Goal: Find specific fact: Find specific page/section

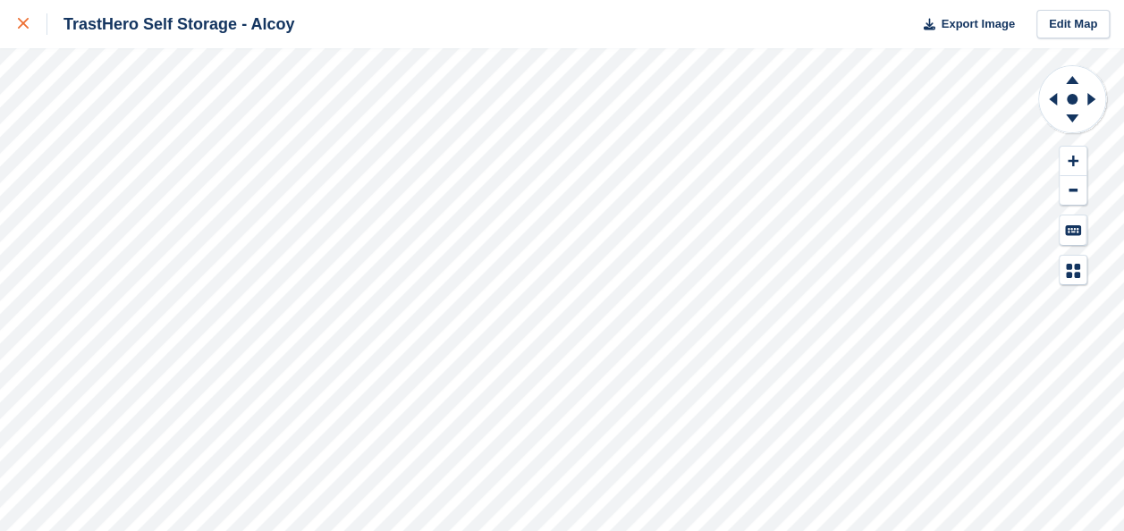
click at [19, 27] on icon at bounding box center [23, 23] width 11 height 11
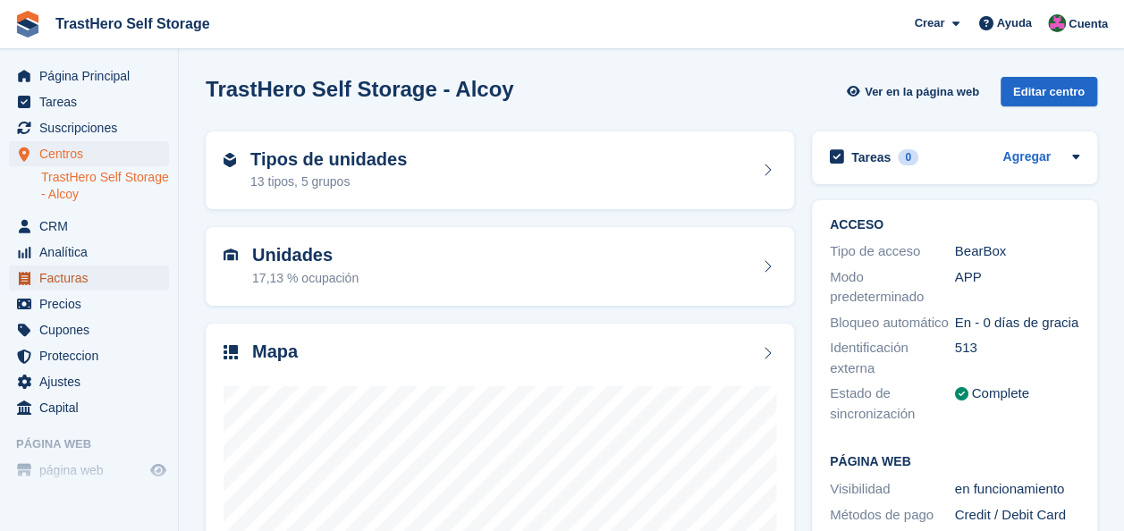
click at [64, 279] on span "Facturas" at bounding box center [92, 278] width 107 height 25
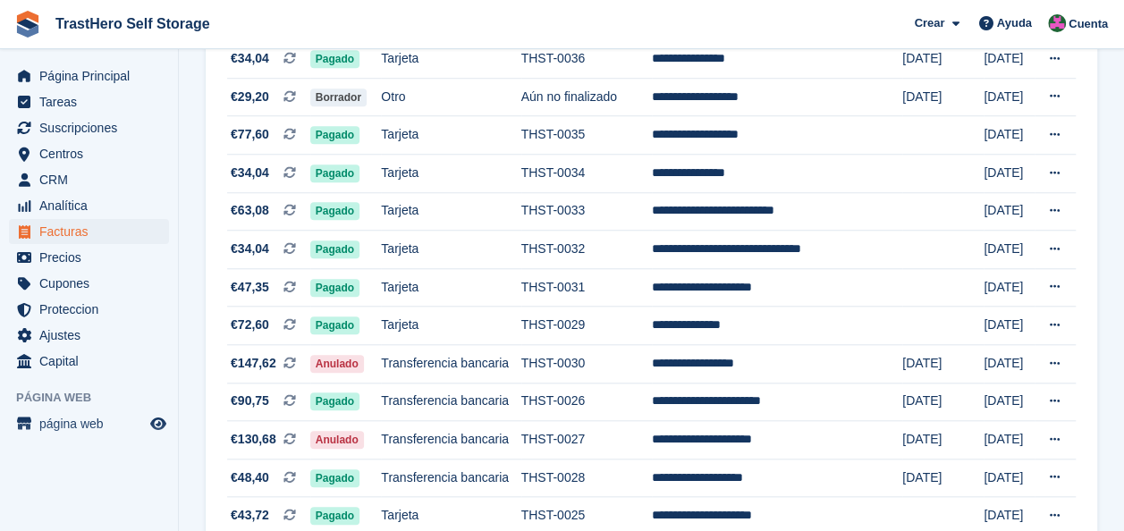
scroll to position [715, 0]
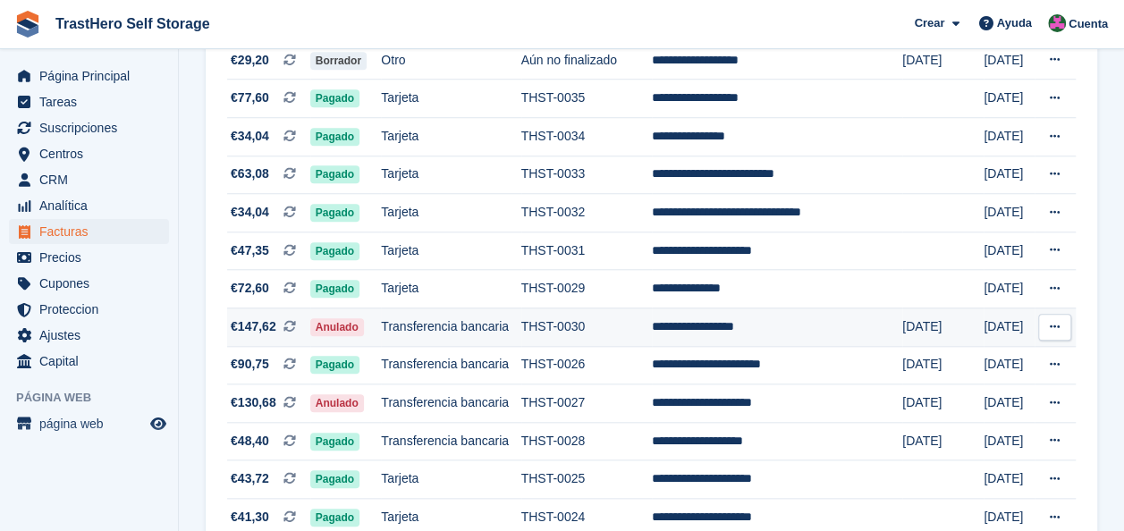
click at [503, 330] on td "Transferencia bancaria" at bounding box center [450, 327] width 139 height 38
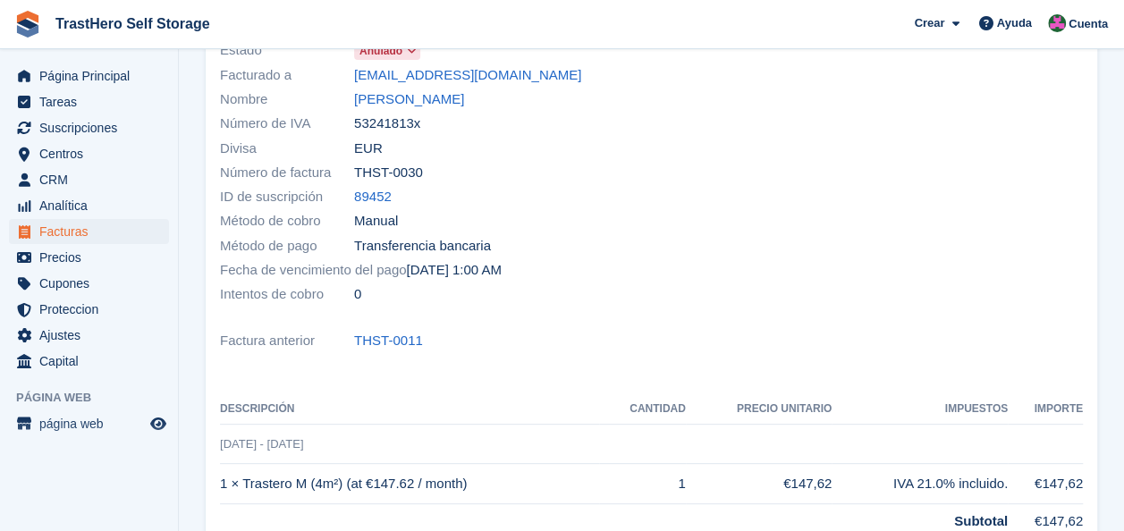
scroll to position [89, 0]
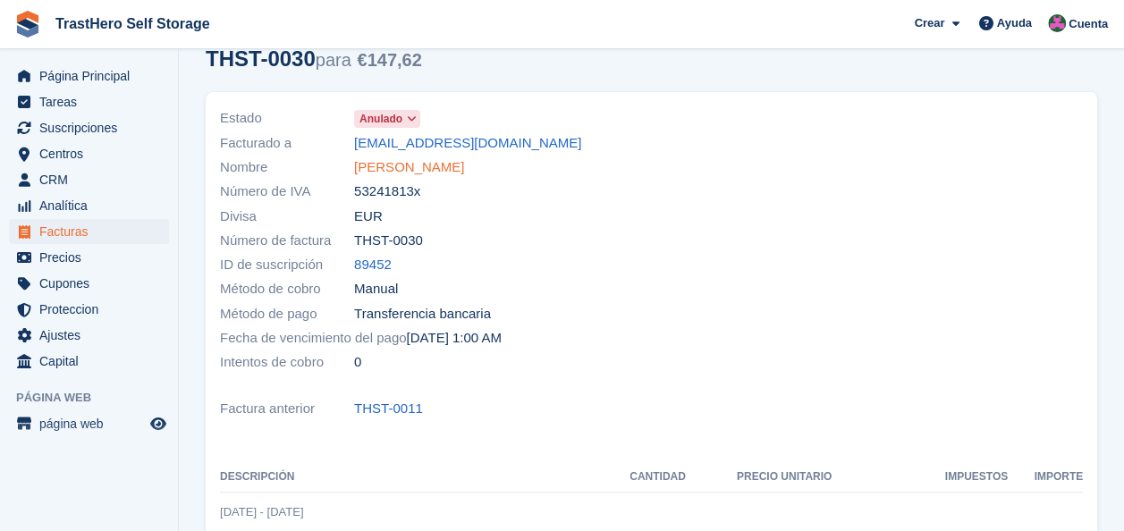
click at [419, 157] on link "[PERSON_NAME]" at bounding box center [409, 167] width 110 height 21
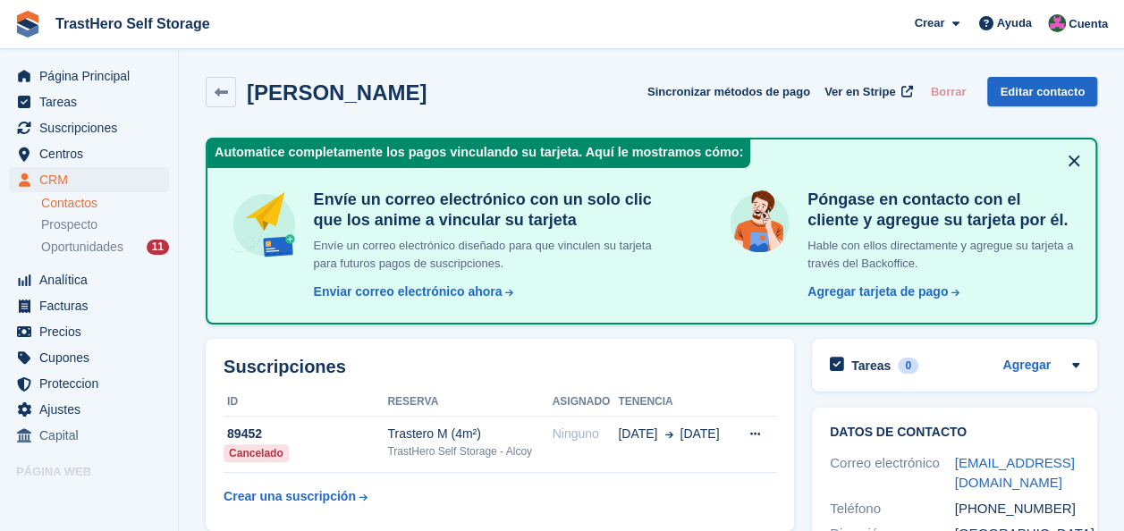
scroll to position [179, 0]
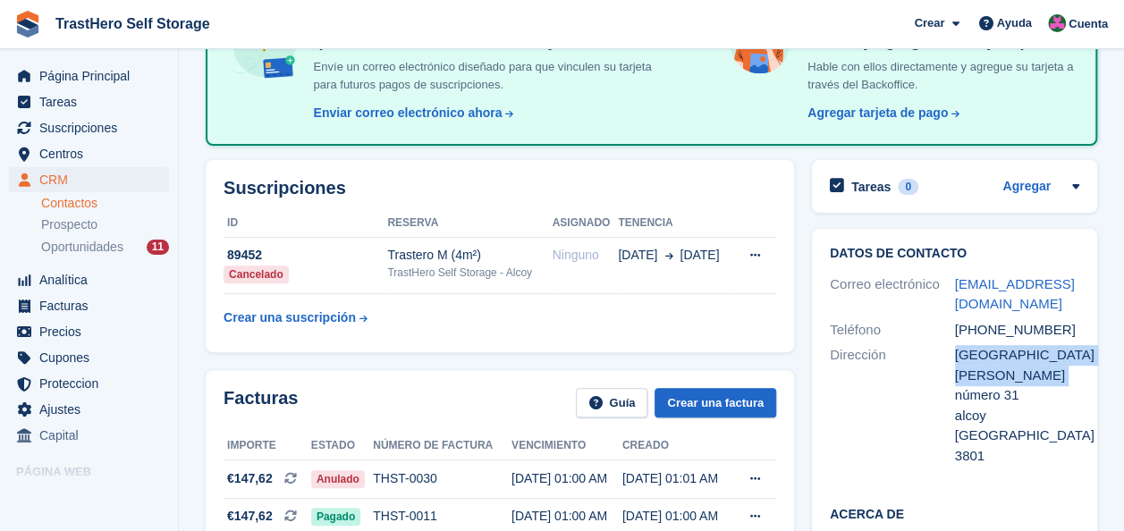
drag, startPoint x: 1055, startPoint y: 374, endPoint x: 953, endPoint y: 357, distance: 103.3
click at [955, 357] on div "[GEOGRAPHIC_DATA][PERSON_NAME] número 31" at bounding box center [1017, 375] width 125 height 61
copy div "[GEOGRAPHIC_DATA][PERSON_NAME] número 31"
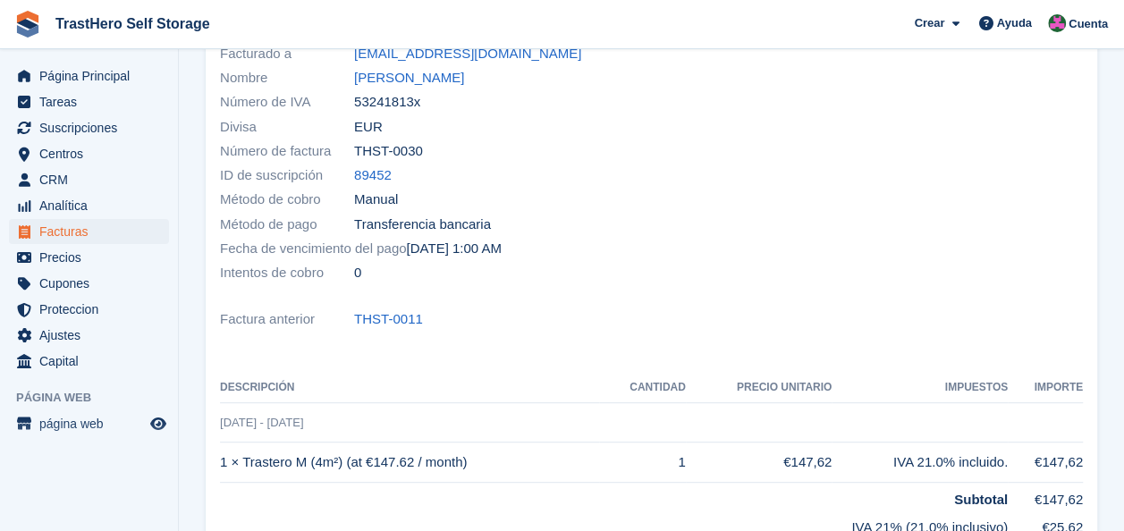
scroll to position [89, 0]
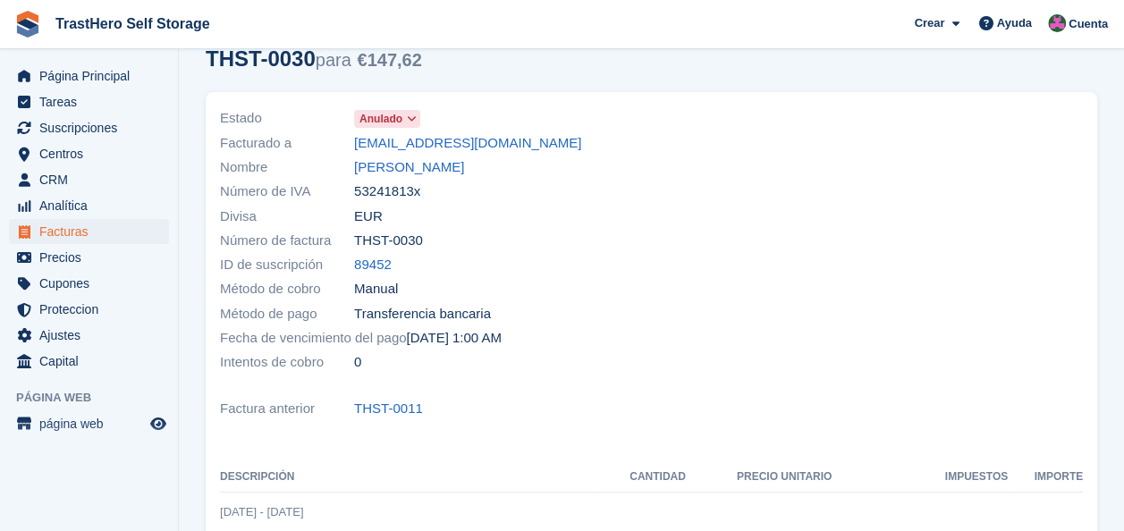
drag, startPoint x: 420, startPoint y: 191, endPoint x: 349, endPoint y: 195, distance: 71.6
click at [349, 195] on div "Número de IVA 53241813x" at bounding box center [430, 192] width 421 height 24
copy div "Número de IVA 53241813x"
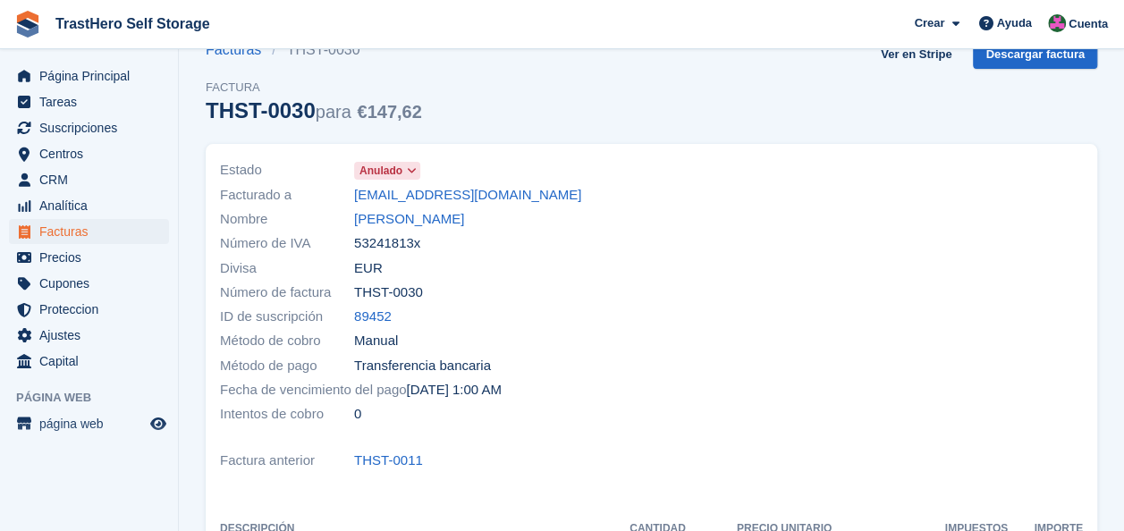
scroll to position [0, 0]
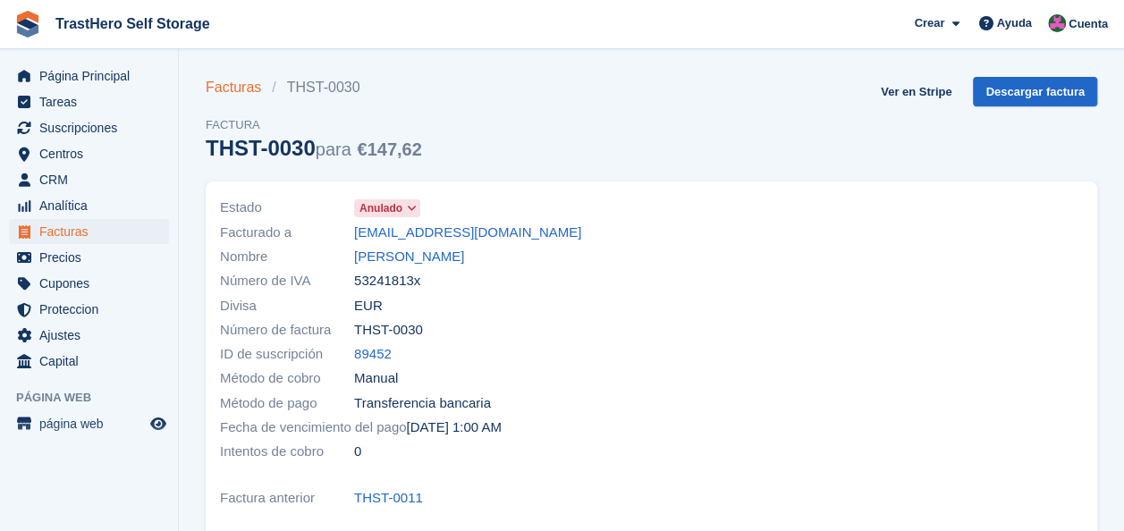
click at [249, 77] on link "Facturas" at bounding box center [239, 87] width 66 height 21
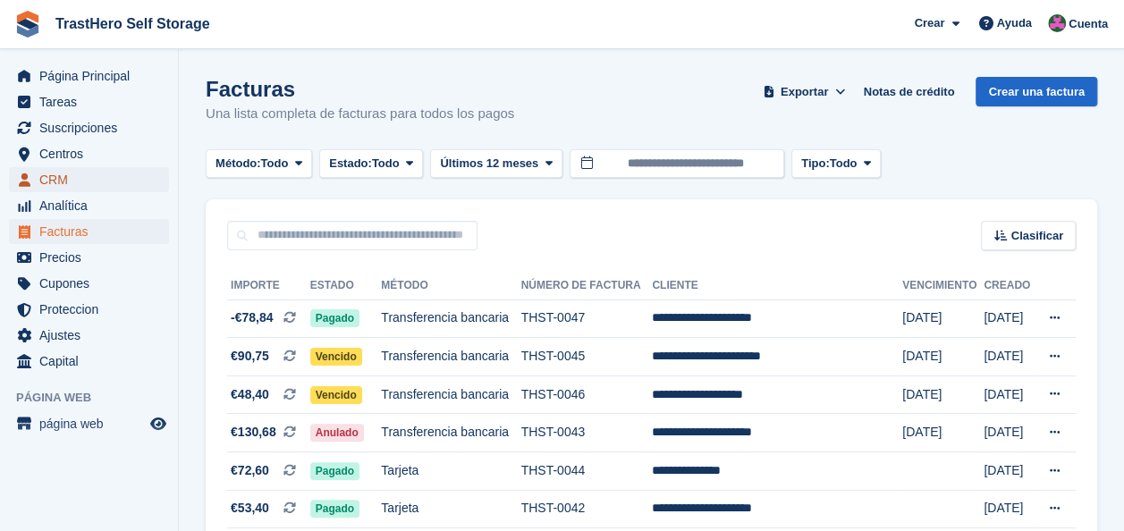
click at [72, 181] on span "CRM" at bounding box center [92, 179] width 107 height 25
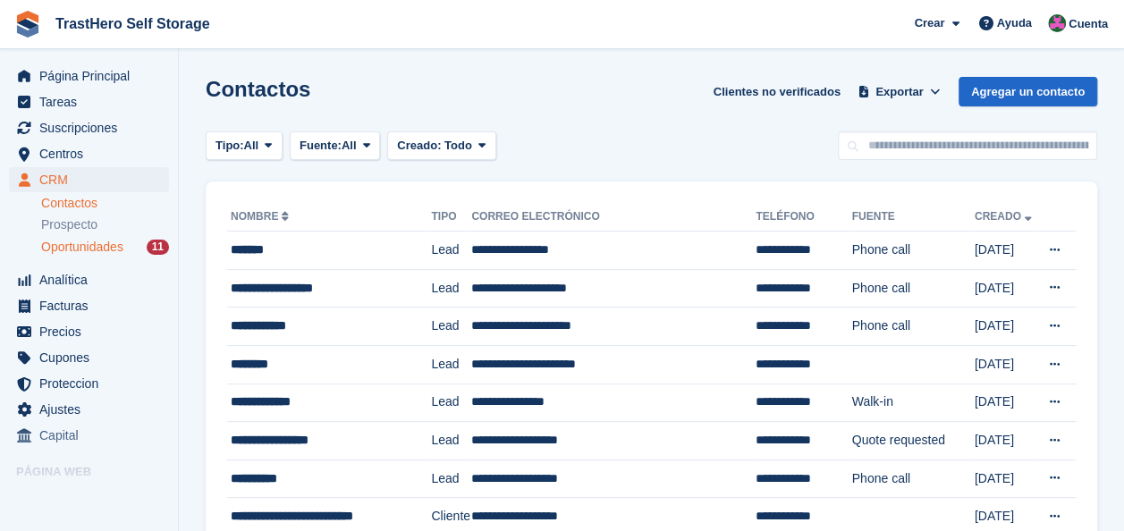
click at [129, 243] on div "Oportunidades 11" at bounding box center [105, 247] width 128 height 17
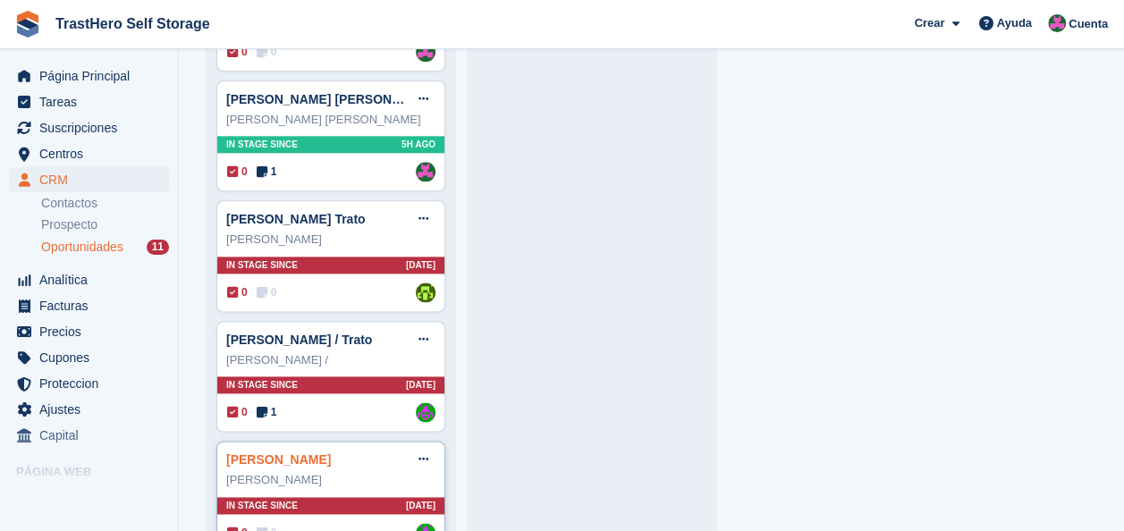
scroll to position [1159, 0]
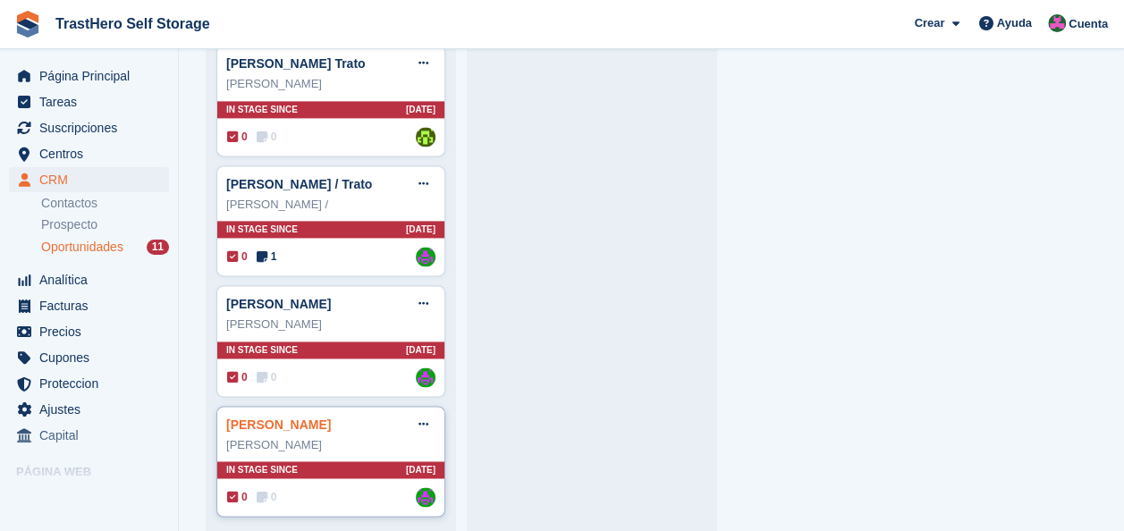
click at [274, 422] on link "[PERSON_NAME]" at bounding box center [278, 425] width 105 height 14
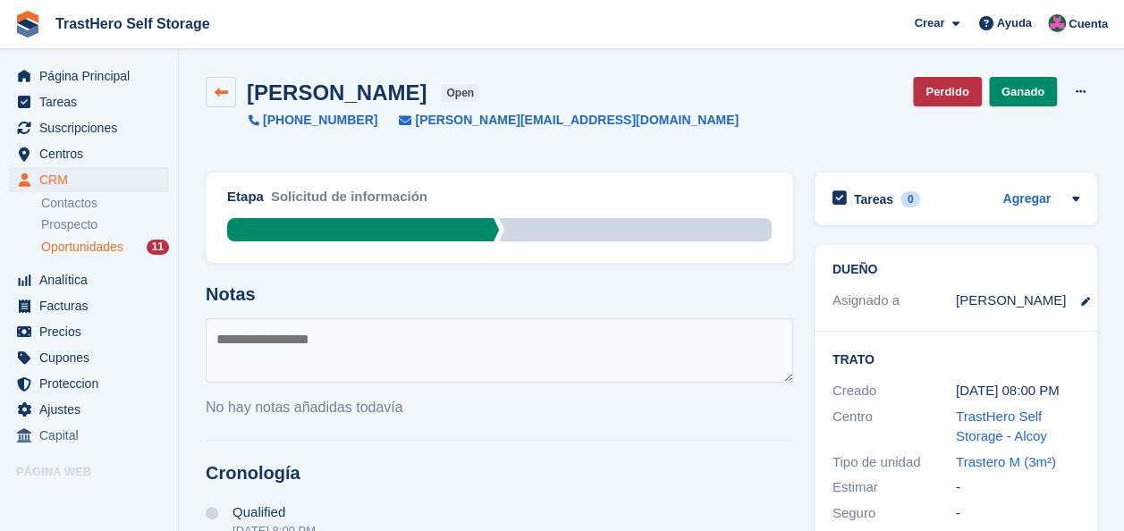
click at [218, 80] on link at bounding box center [221, 92] width 30 height 30
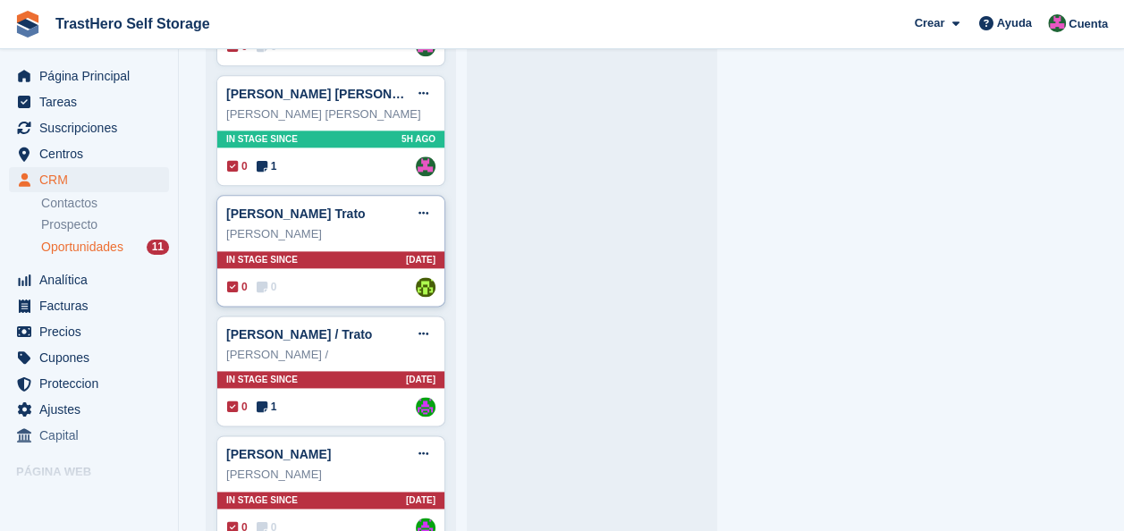
scroll to position [1073, 0]
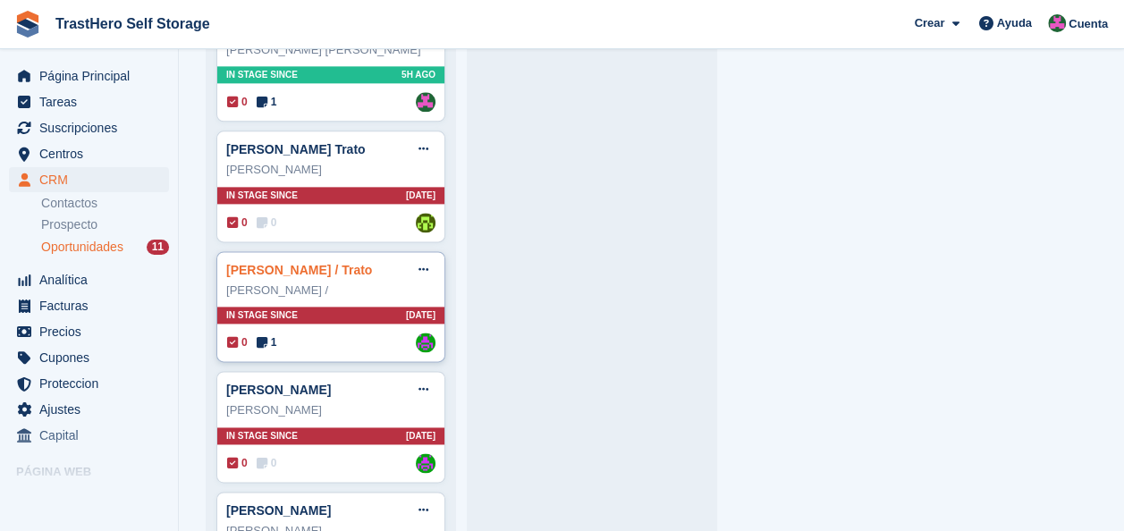
click at [329, 270] on link "[PERSON_NAME] / Trato" at bounding box center [299, 270] width 146 height 14
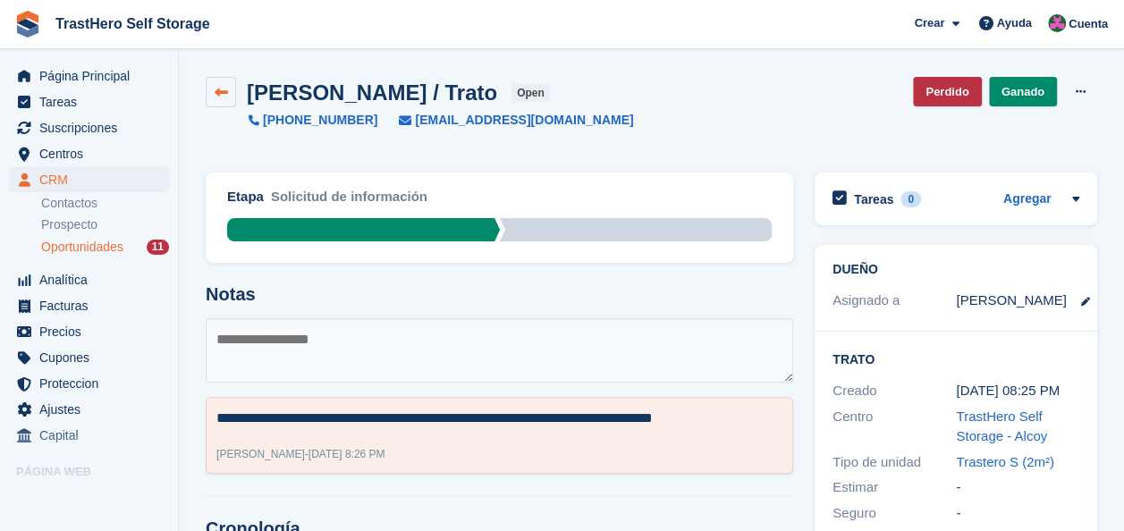
click at [225, 86] on icon at bounding box center [221, 92] width 13 height 13
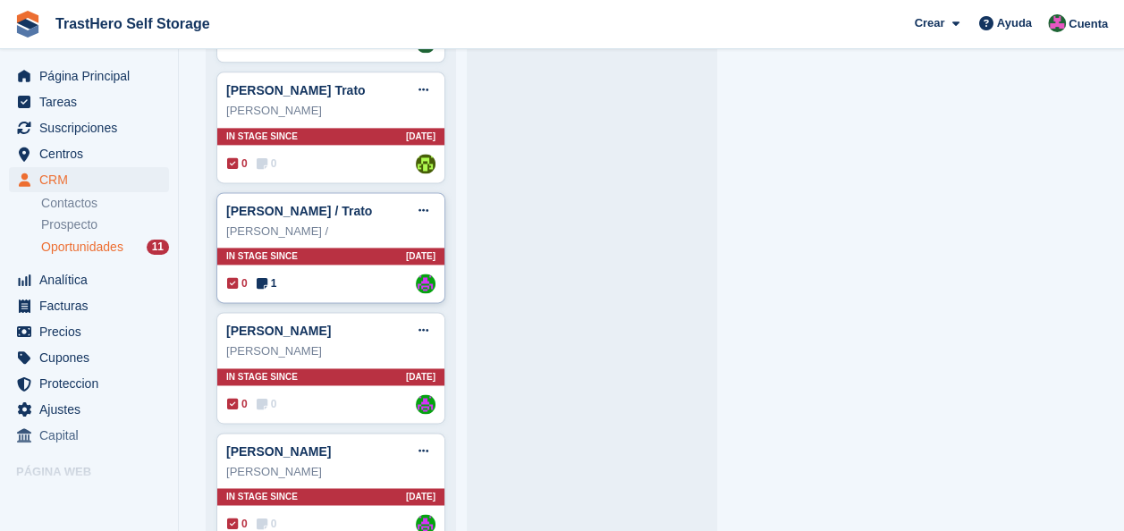
scroll to position [1159, 0]
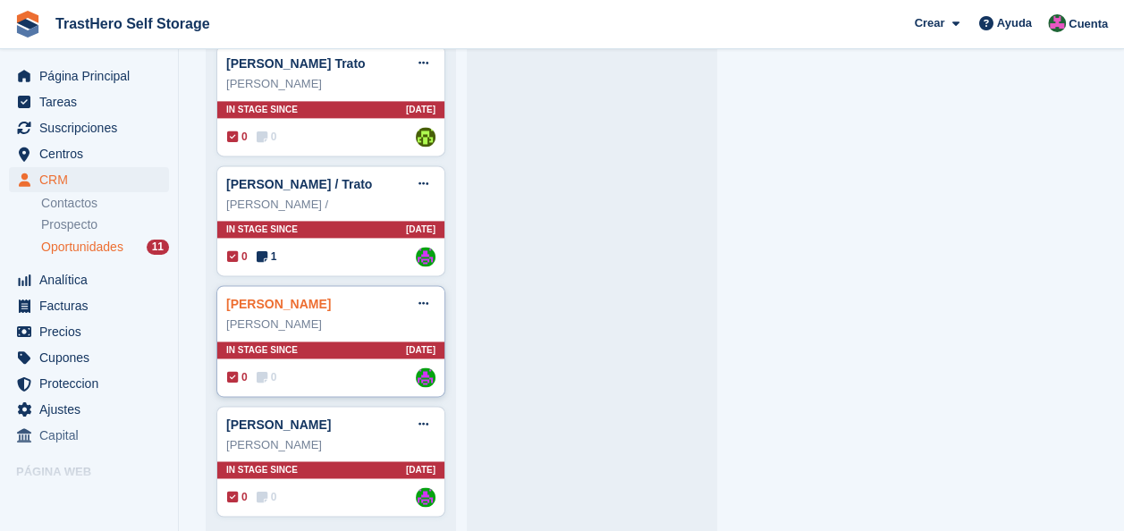
click at [315, 297] on link "[PERSON_NAME]" at bounding box center [278, 304] width 105 height 14
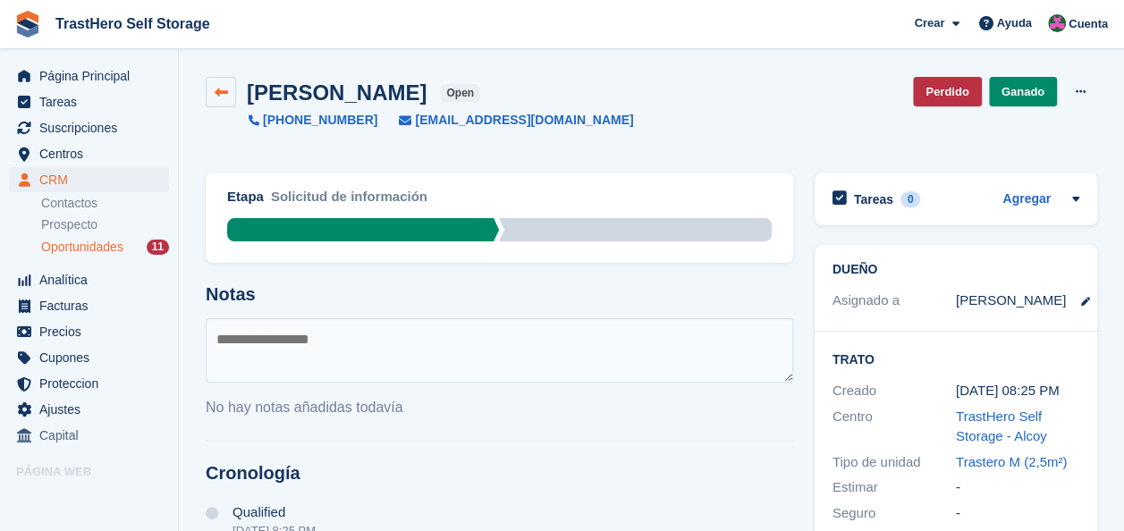
click at [225, 97] on icon at bounding box center [221, 92] width 13 height 13
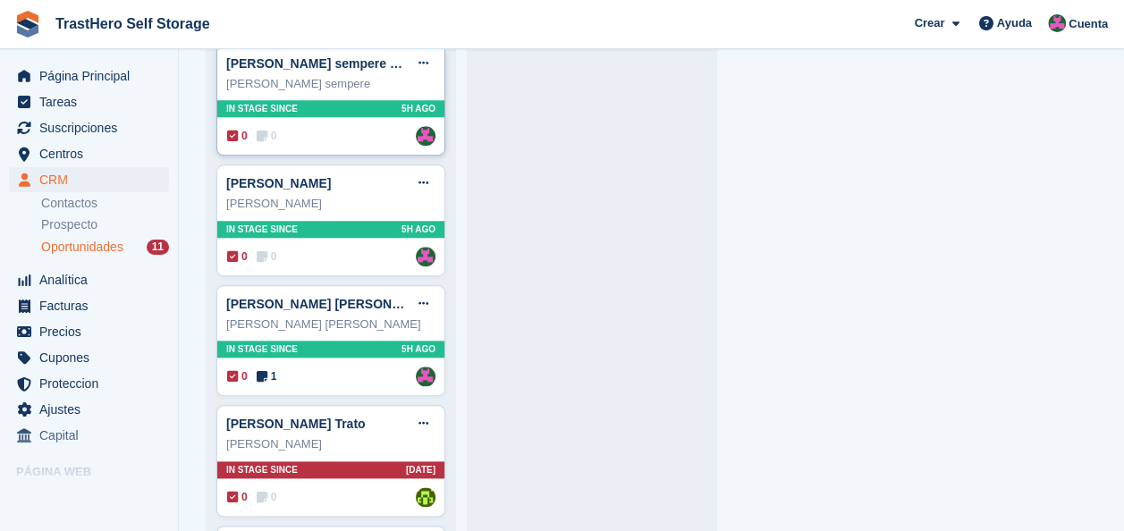
scroll to position [801, 0]
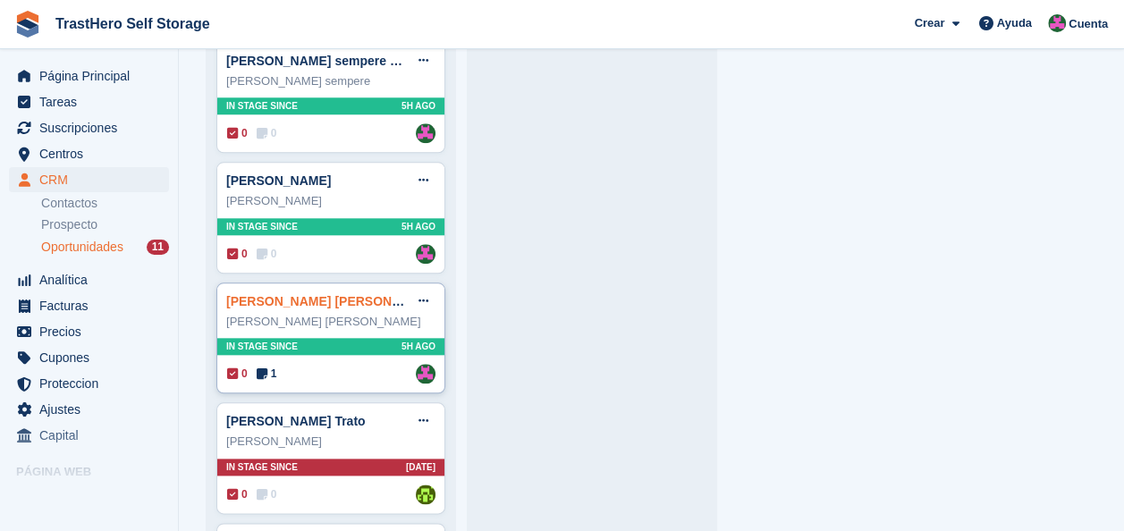
click at [316, 294] on link "[PERSON_NAME] [PERSON_NAME] Trato" at bounding box center [350, 301] width 248 height 14
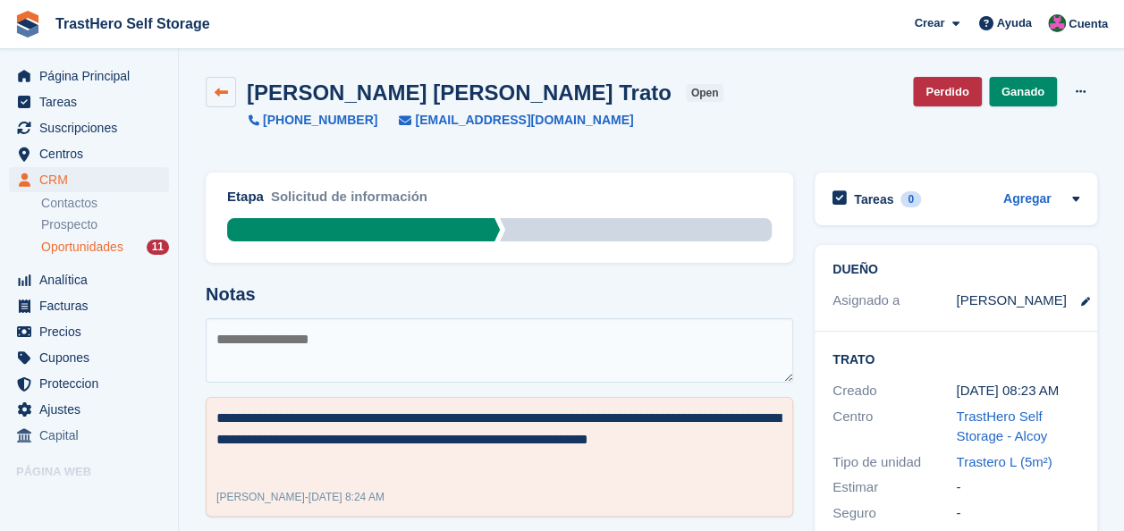
click at [234, 89] on link at bounding box center [221, 92] width 30 height 30
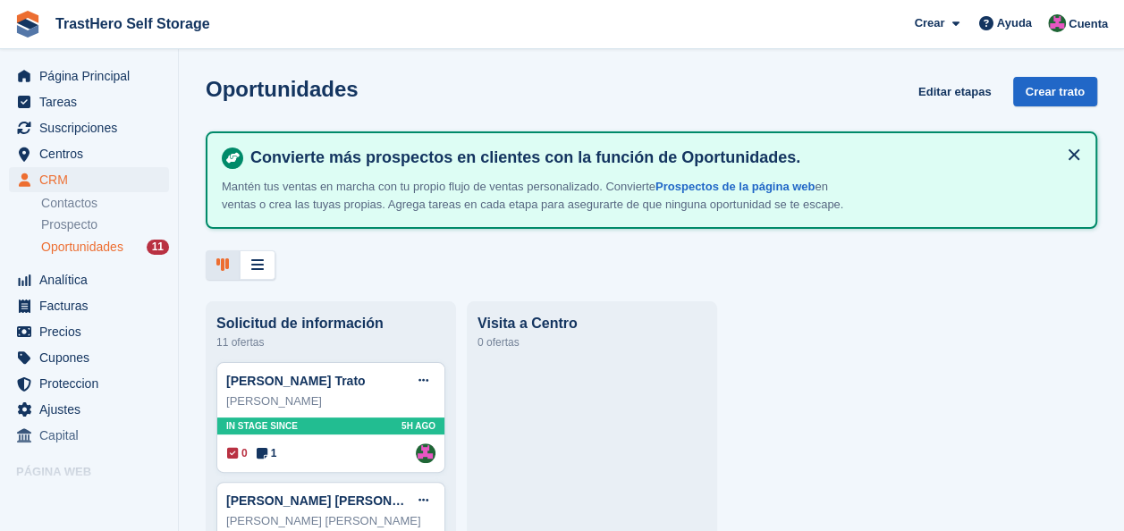
click at [749, 293] on div "Oportunidades Editar etapas Crear trato Convierte más prospectos en clientes co…" at bounding box center [651, 265] width 945 height 531
